Goal: Navigation & Orientation: Find specific page/section

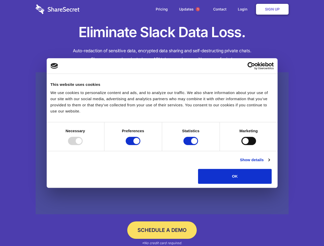
click at [83, 145] on div at bounding box center [75, 141] width 15 height 8
click at [140, 145] on input "Preferences" at bounding box center [133, 141] width 15 height 8
checkbox input "false"
click at [191, 145] on input "Statistics" at bounding box center [190, 141] width 15 height 8
checkbox input "false"
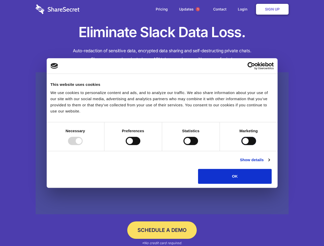
click at [241, 145] on input "Marketing" at bounding box center [248, 141] width 15 height 8
checkbox input "true"
click at [269, 163] on link "Show details" at bounding box center [255, 160] width 30 height 6
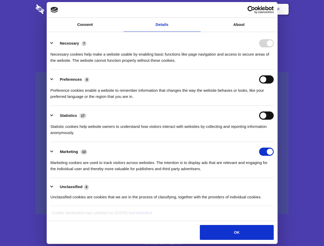
click at [274, 70] on li "Necessary 7 Necessary cookies help make a website usable by enabling basic func…" at bounding box center [162, 52] width 223 height 36
click at [197, 9] on span "1" at bounding box center [198, 9] width 4 height 4
